Goal: Find specific page/section: Find specific page/section

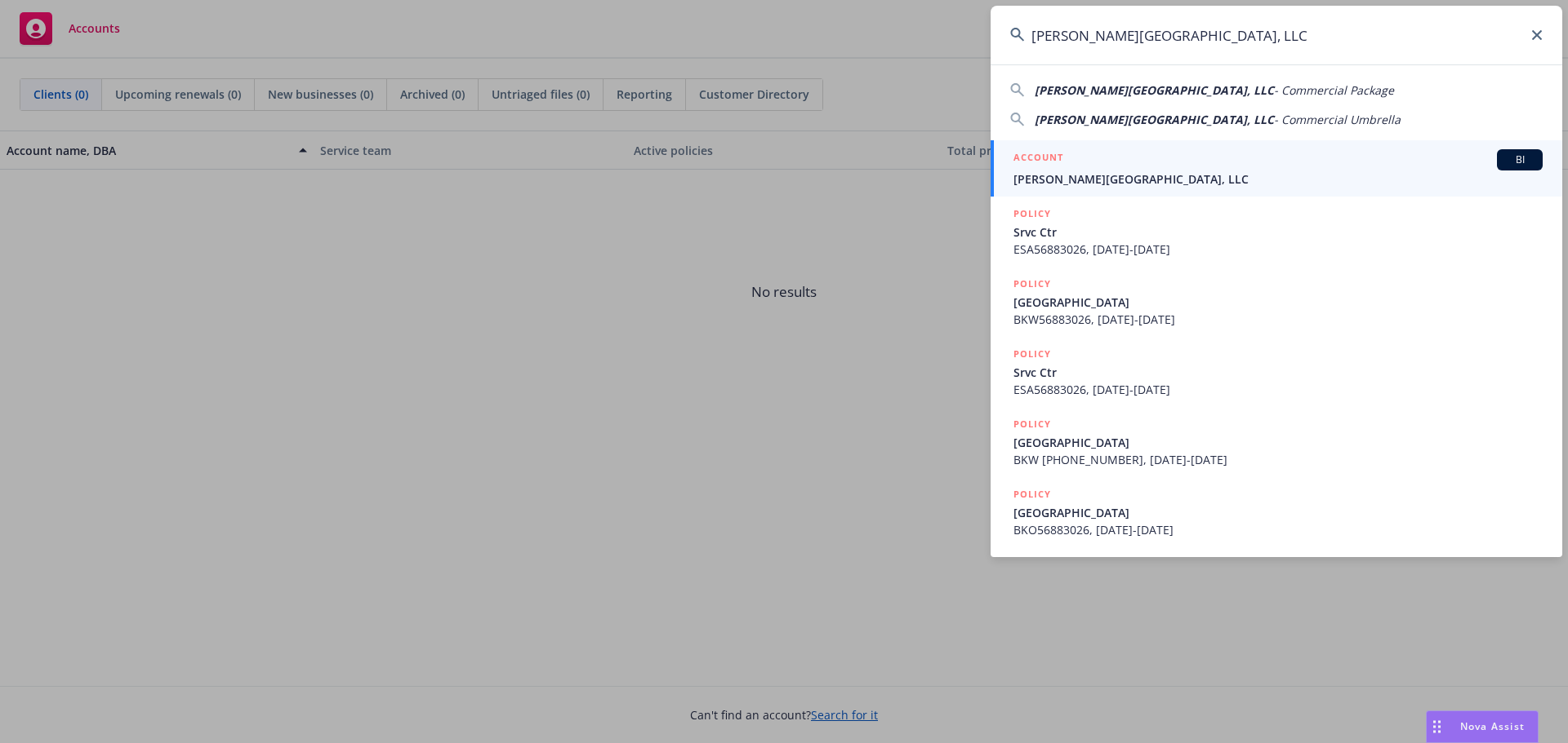
type input "[PERSON_NAME][GEOGRAPHIC_DATA], LLC"
click at [1097, 177] on span "[PERSON_NAME][GEOGRAPHIC_DATA], LLC" at bounding box center [1278, 179] width 529 height 17
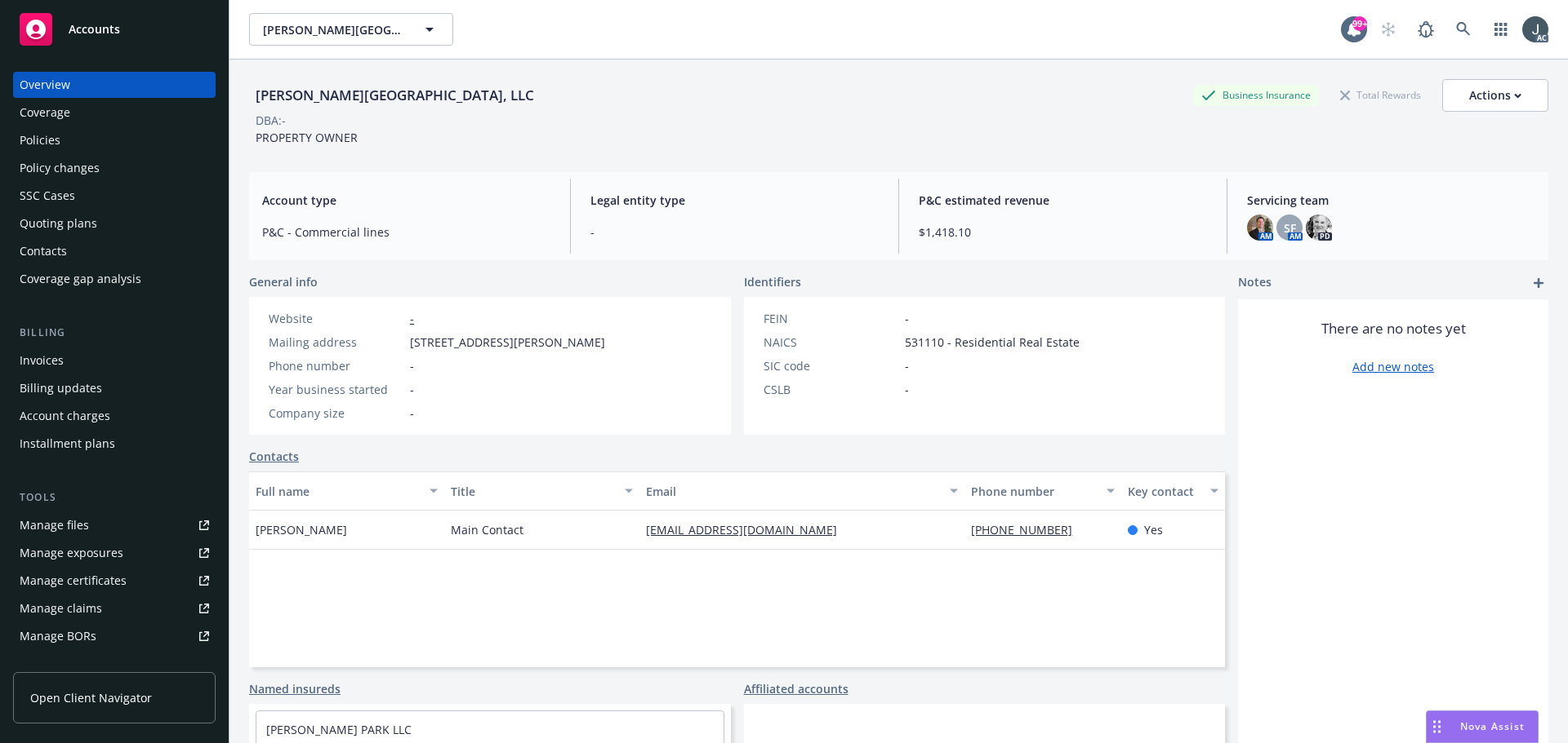
click at [36, 131] on div "Policies" at bounding box center [40, 141] width 41 height 26
